Goal: Task Accomplishment & Management: Manage account settings

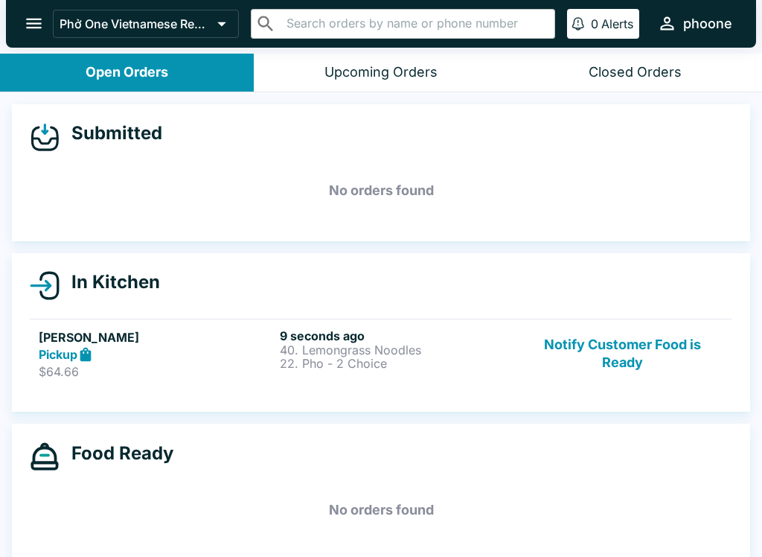
click at [131, 366] on p "$64.66" at bounding box center [156, 371] width 235 height 15
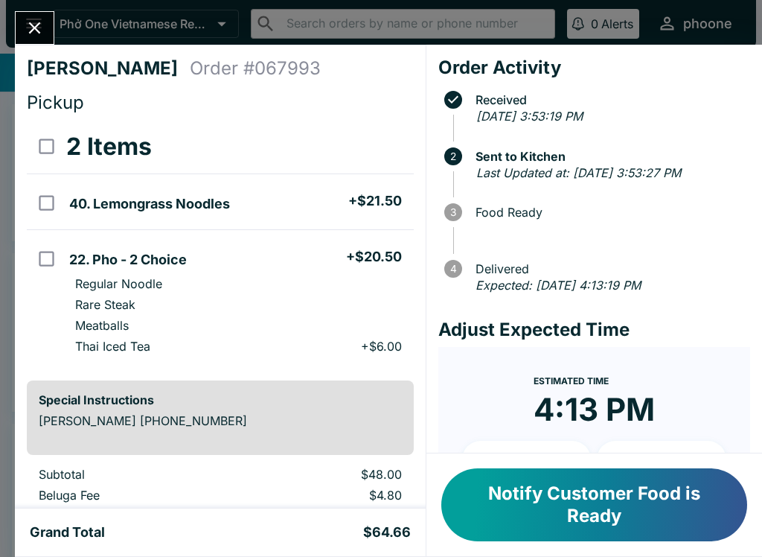
click at [41, 25] on icon "Close" at bounding box center [35, 28] width 20 height 20
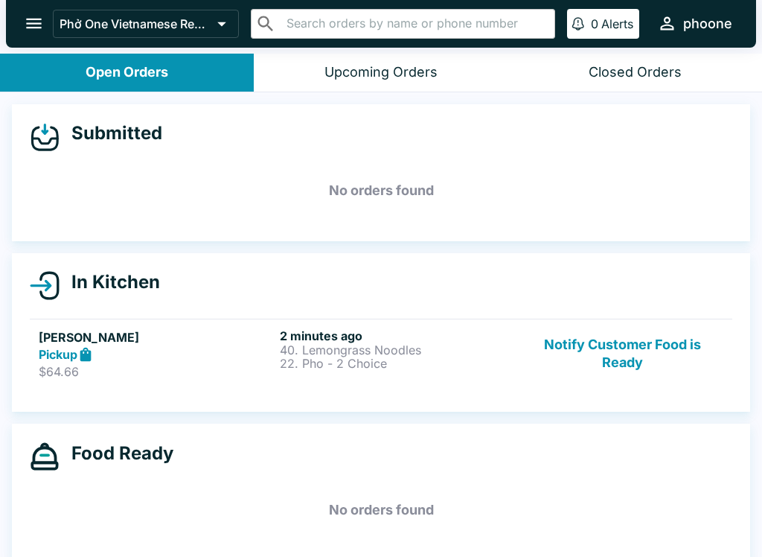
click at [38, 353] on link "[PERSON_NAME] Pickup $64.66 2 minutes ago 40. Lemongrass Noodles 22. Pho - 2 Ch…" at bounding box center [381, 353] width 702 height 70
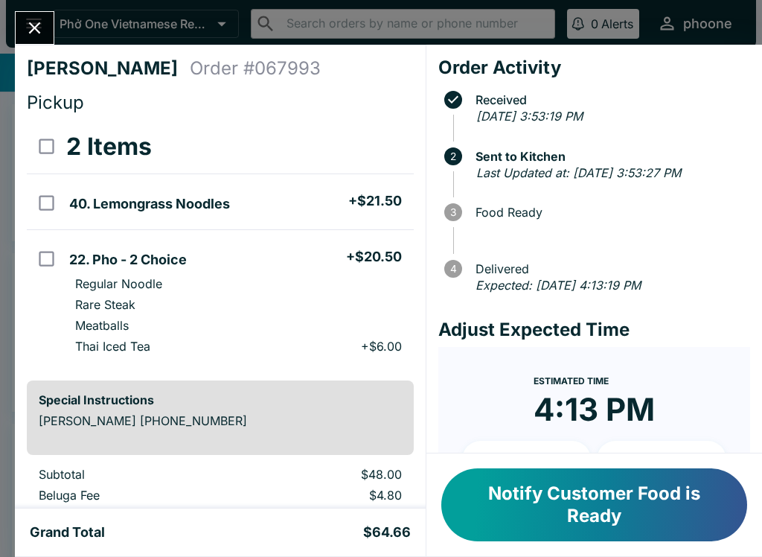
click at [28, 9] on div "[PERSON_NAME] Order # 067993 Pickup 2 Items 40. Lemongrass Noodles + $21.50 22.…" at bounding box center [381, 278] width 762 height 557
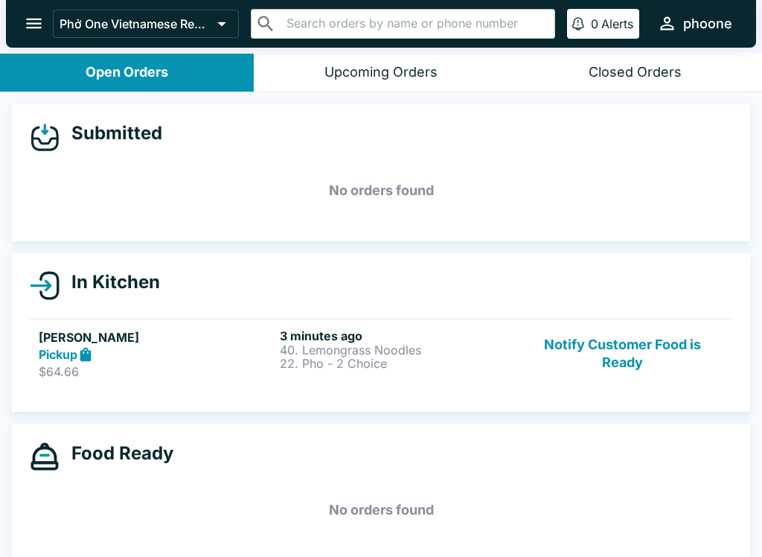
click at [67, 350] on strong "Pickup" at bounding box center [58, 354] width 39 height 15
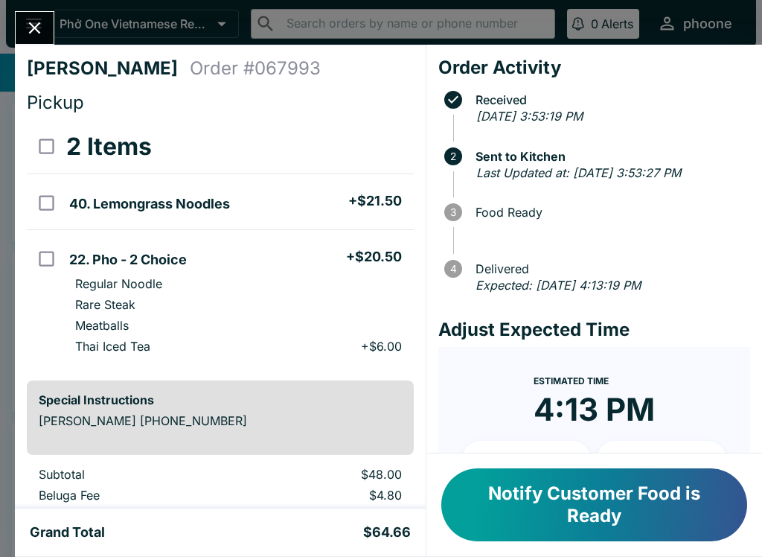
click at [33, 16] on button "Close" at bounding box center [35, 28] width 38 height 32
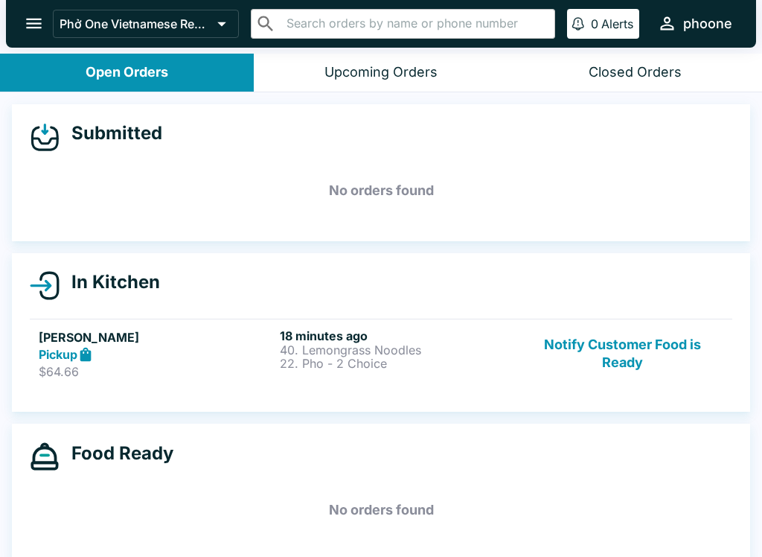
click at [176, 356] on div "Pickup" at bounding box center [156, 354] width 235 height 17
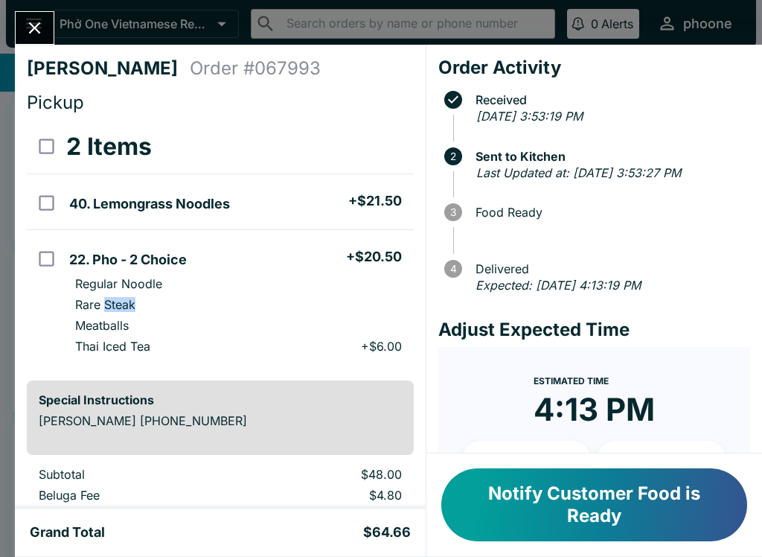
click at [318, 311] on li "Rare Steak" at bounding box center [238, 304] width 350 height 21
click at [281, 151] on div "2 Items Refund" at bounding box center [238, 147] width 344 height 30
click at [258, 106] on h4 "Pickup" at bounding box center [220, 103] width 387 height 22
click at [708, 99] on span "Received" at bounding box center [609, 99] width 282 height 13
click at [15, 12] on div at bounding box center [34, 27] width 39 height 33
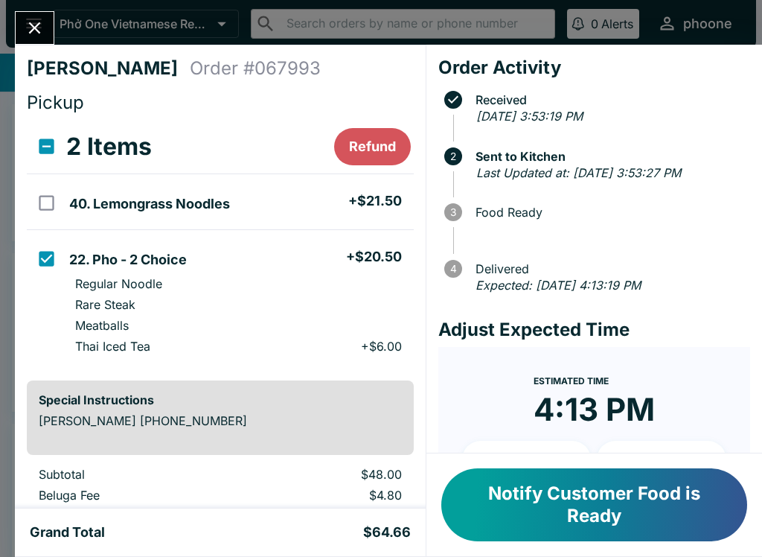
click at [195, 367] on td "22. Pho - 2 Choice + $20.50 Regular Noodle Rare Steak Meatballs Thai Iced Tea +…" at bounding box center [238, 299] width 350 height 139
checkbox input "false"
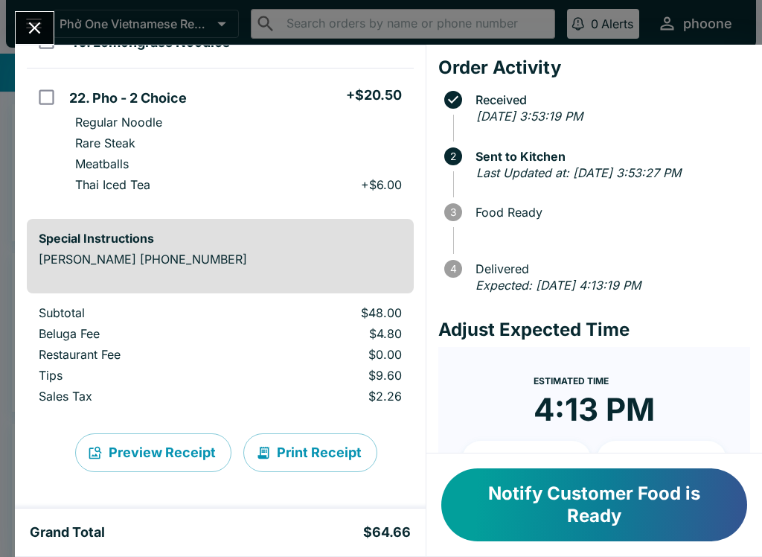
scroll to position [161, 0]
click at [305, 446] on button "Print Receipt" at bounding box center [310, 452] width 134 height 39
click at [51, 28] on button "Close" at bounding box center [35, 28] width 38 height 32
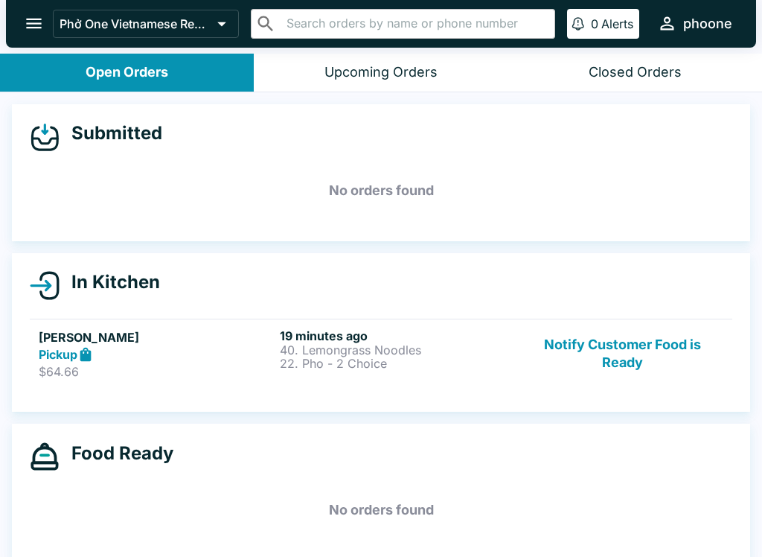
click at [170, 313] on ul "[PERSON_NAME] Pickup $64.66 19 minutes ago 40. Lemongrass Noodles 22. Pho - 2 C…" at bounding box center [381, 354] width 702 height 82
click at [645, 340] on button "Notify Customer Food is Ready" at bounding box center [623, 353] width 202 height 51
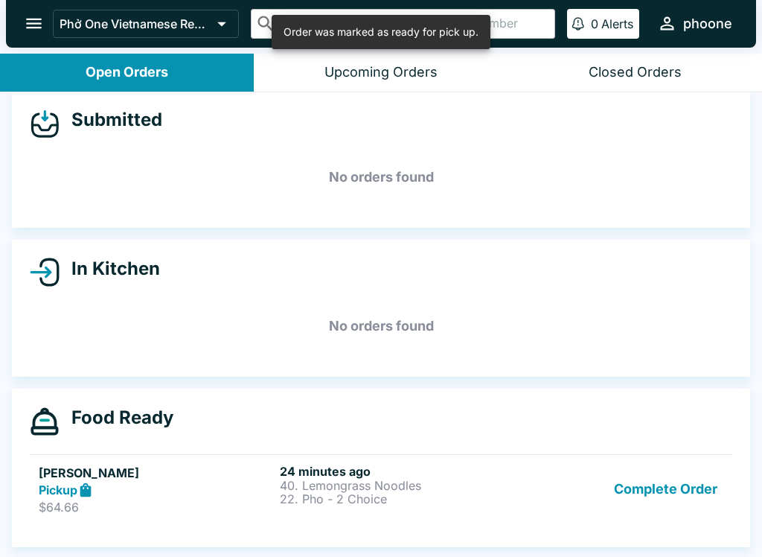
scroll to position [13, 0]
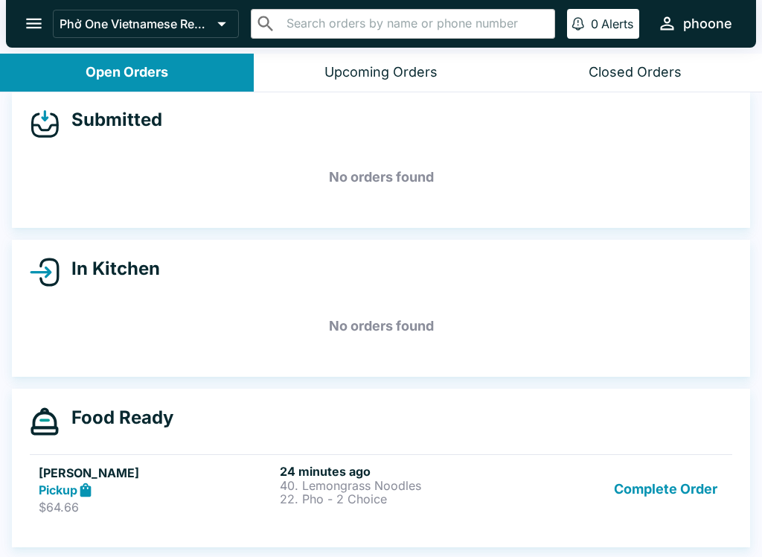
click at [661, 485] on button "Complete Order" at bounding box center [665, 489] width 115 height 51
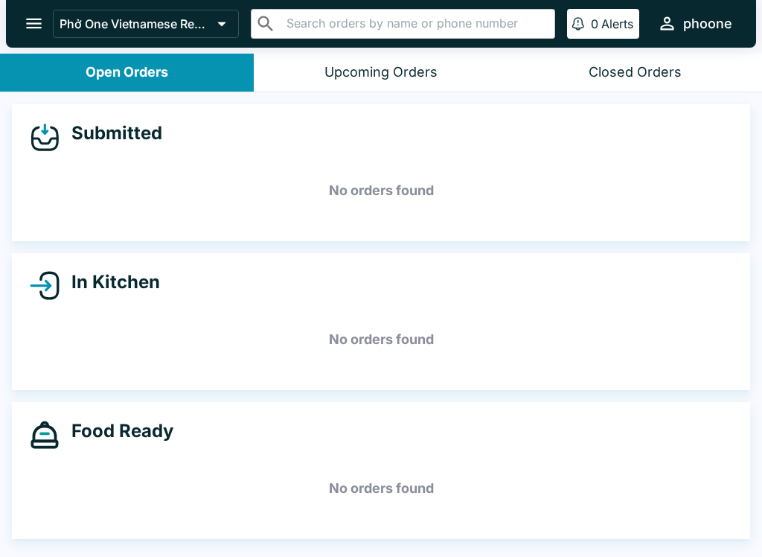
scroll to position [0, 0]
